Goal: Answer question/provide support

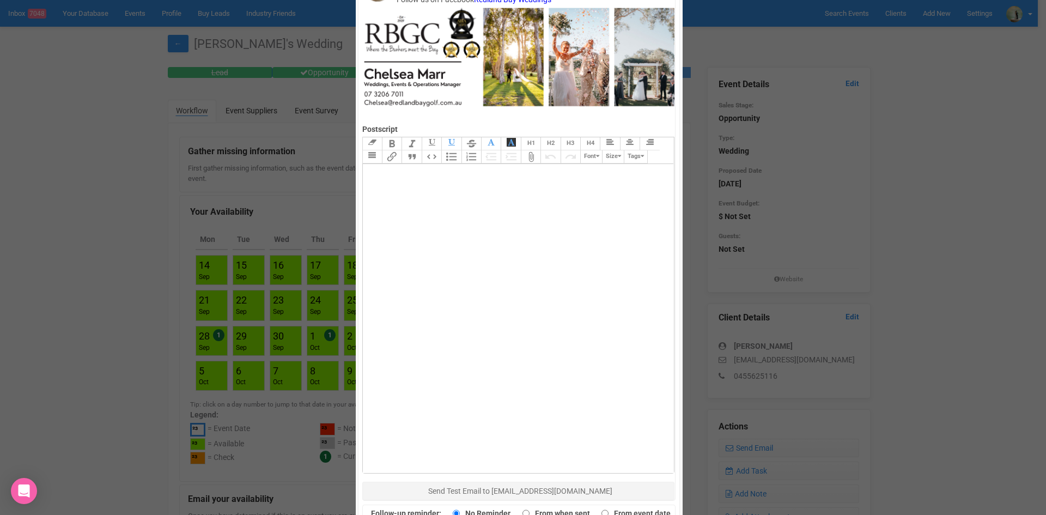
scroll to position [535, 0]
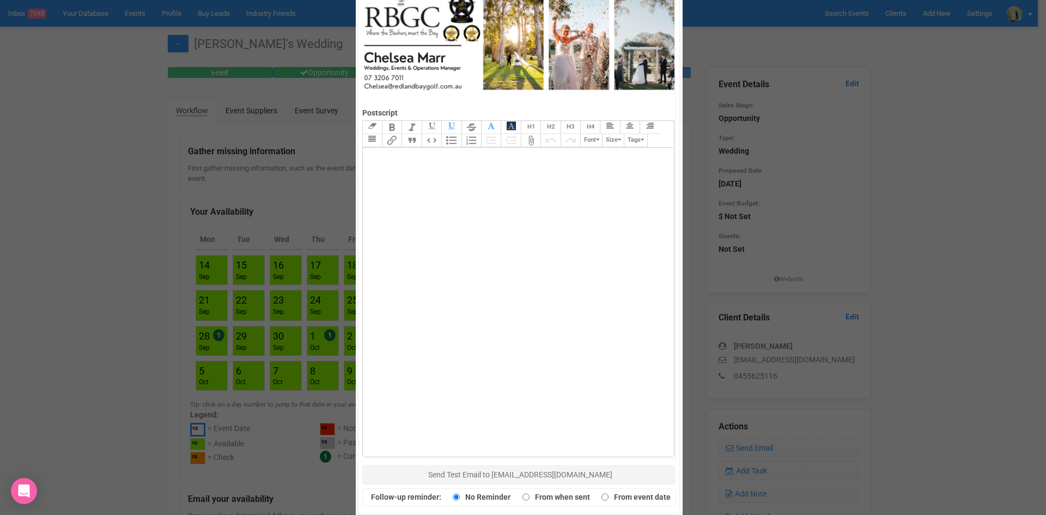
click at [564, 514] on button "Send Response" at bounding box center [519, 524] width 318 height 17
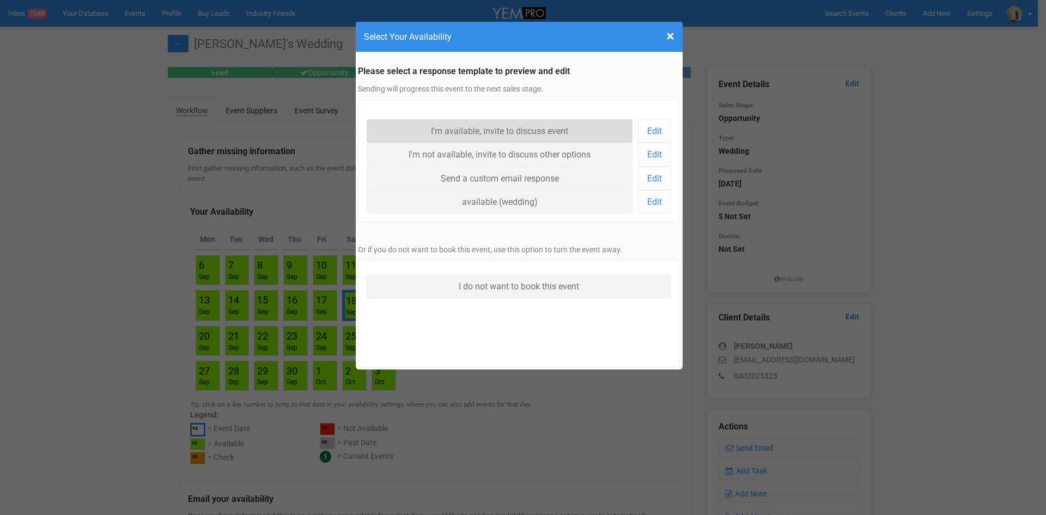
click at [455, 135] on link "I'm available, invite to discuss event" at bounding box center [500, 130] width 266 height 23
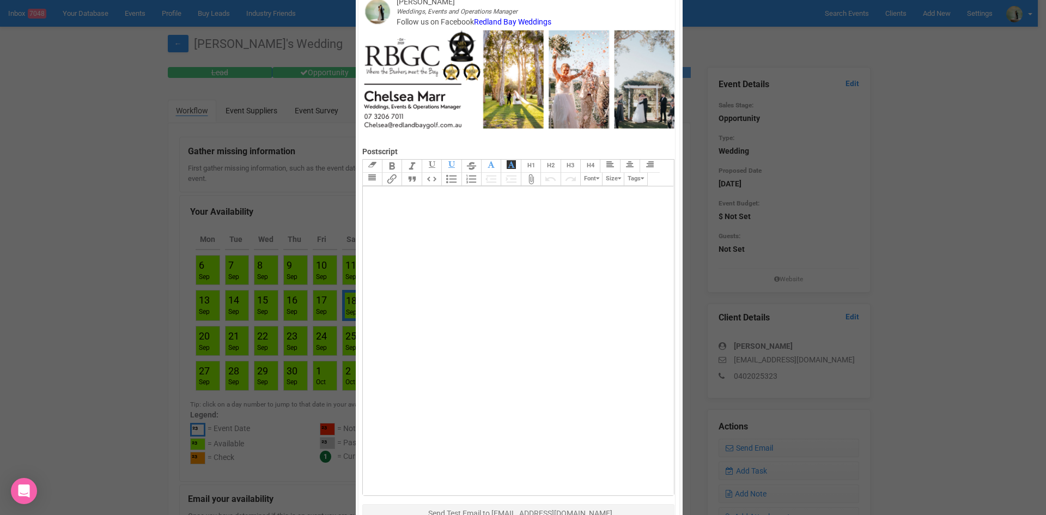
scroll to position [535, 0]
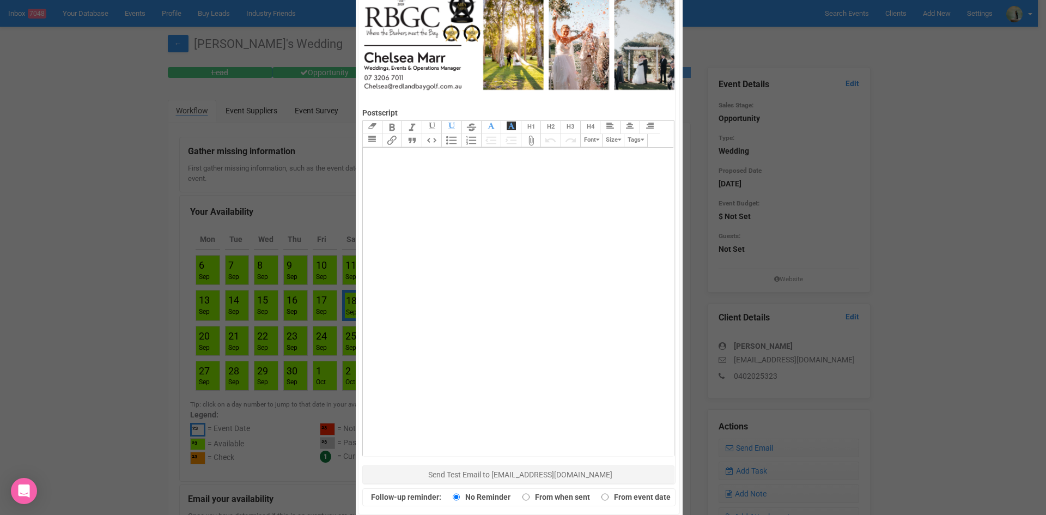
click at [485, 514] on button "Send Response" at bounding box center [519, 524] width 318 height 17
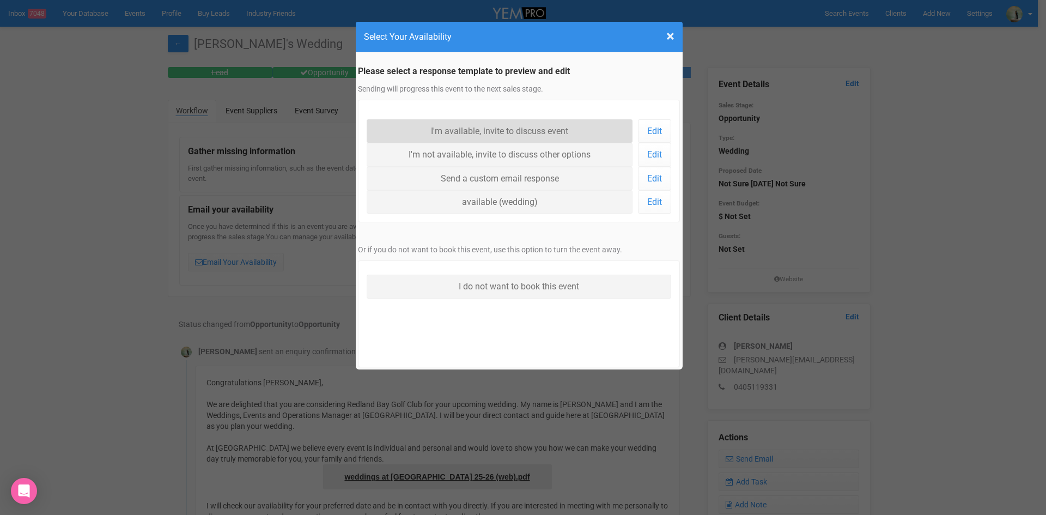
click at [465, 139] on link "I'm available, invite to discuss event" at bounding box center [500, 130] width 266 height 23
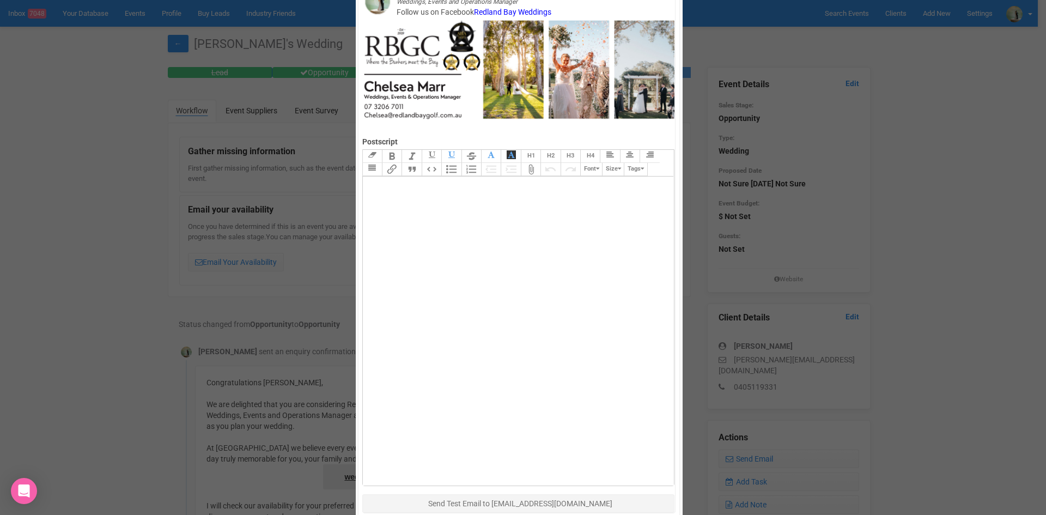
scroll to position [535, 0]
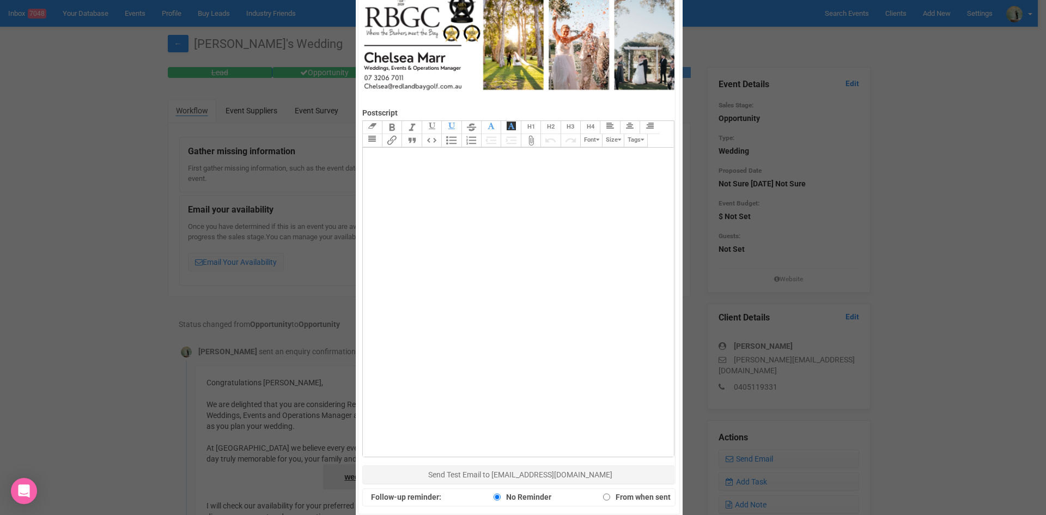
click at [493, 514] on span "Send Response" at bounding box center [519, 525] width 52 height 9
